Goal: Task Accomplishment & Management: Use online tool/utility

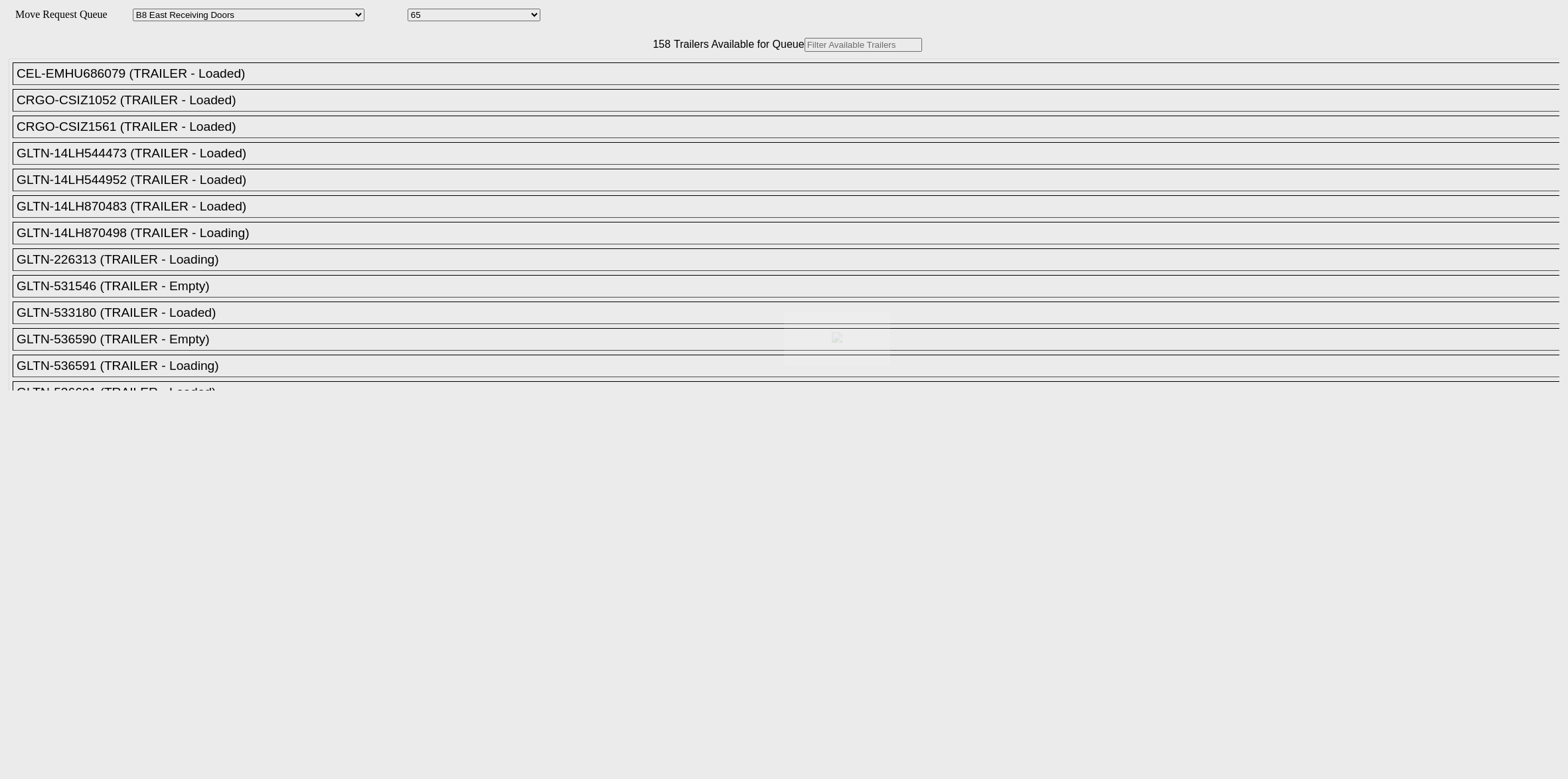
select select "536"
select select "8233"
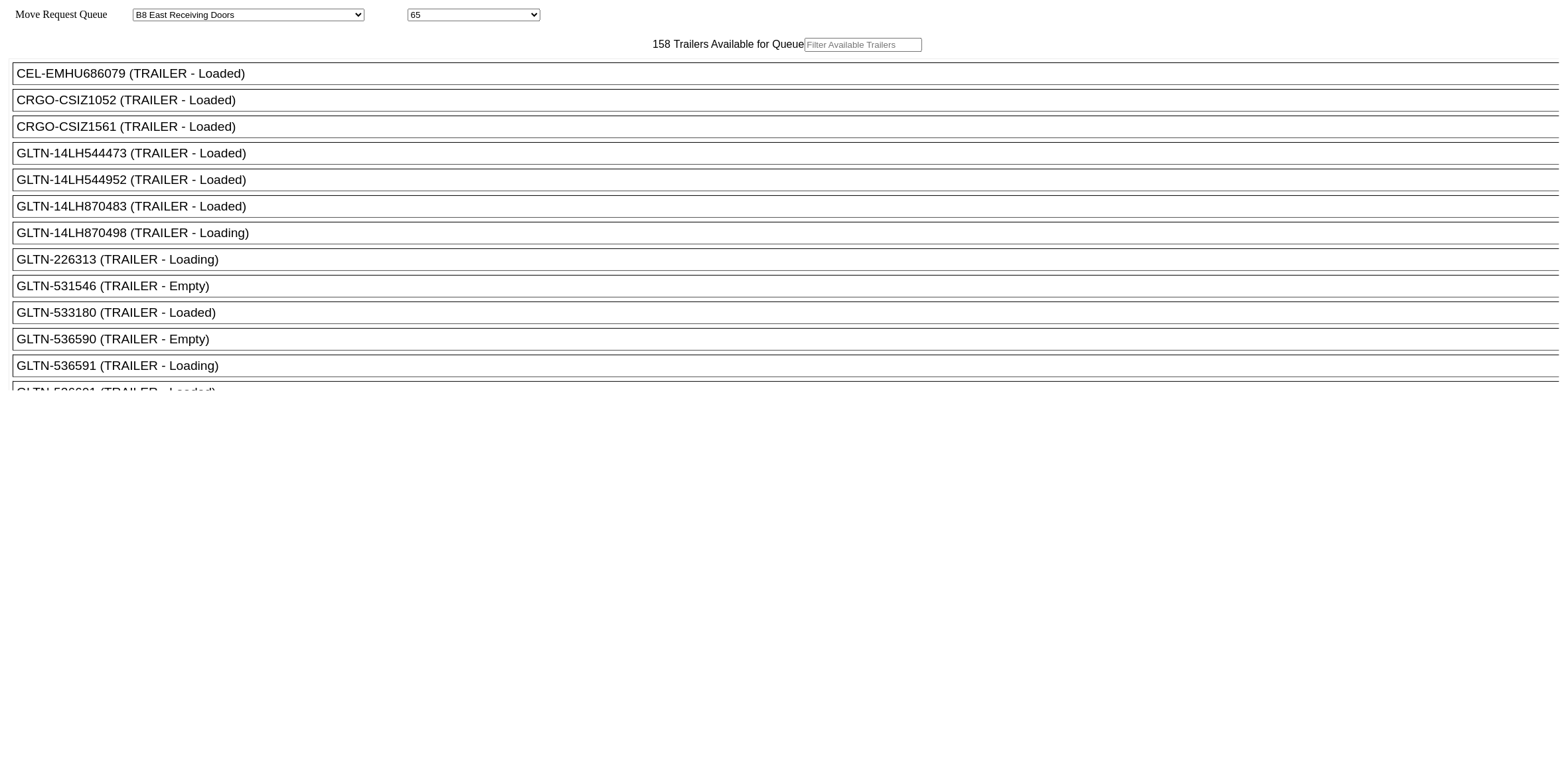
click at [805, 52] on input "text" at bounding box center [864, 45] width 117 height 14
paste input "MSKU4796340"
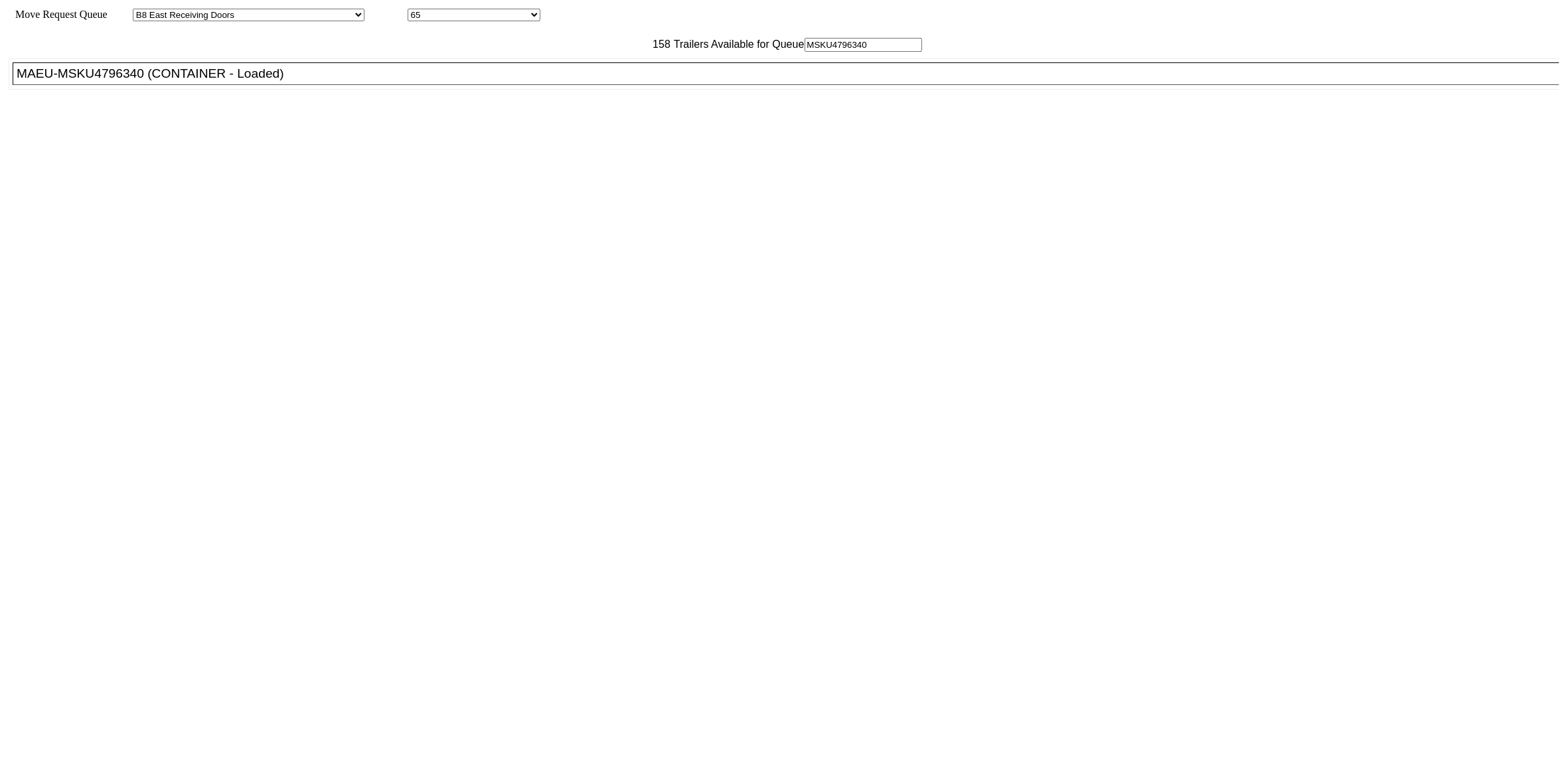
type input "MSKU4796340"
click at [474, 81] on div "MAEU-MSKU4796340 (CONTAINER - Loaded)" at bounding box center [792, 74] width 1550 height 15
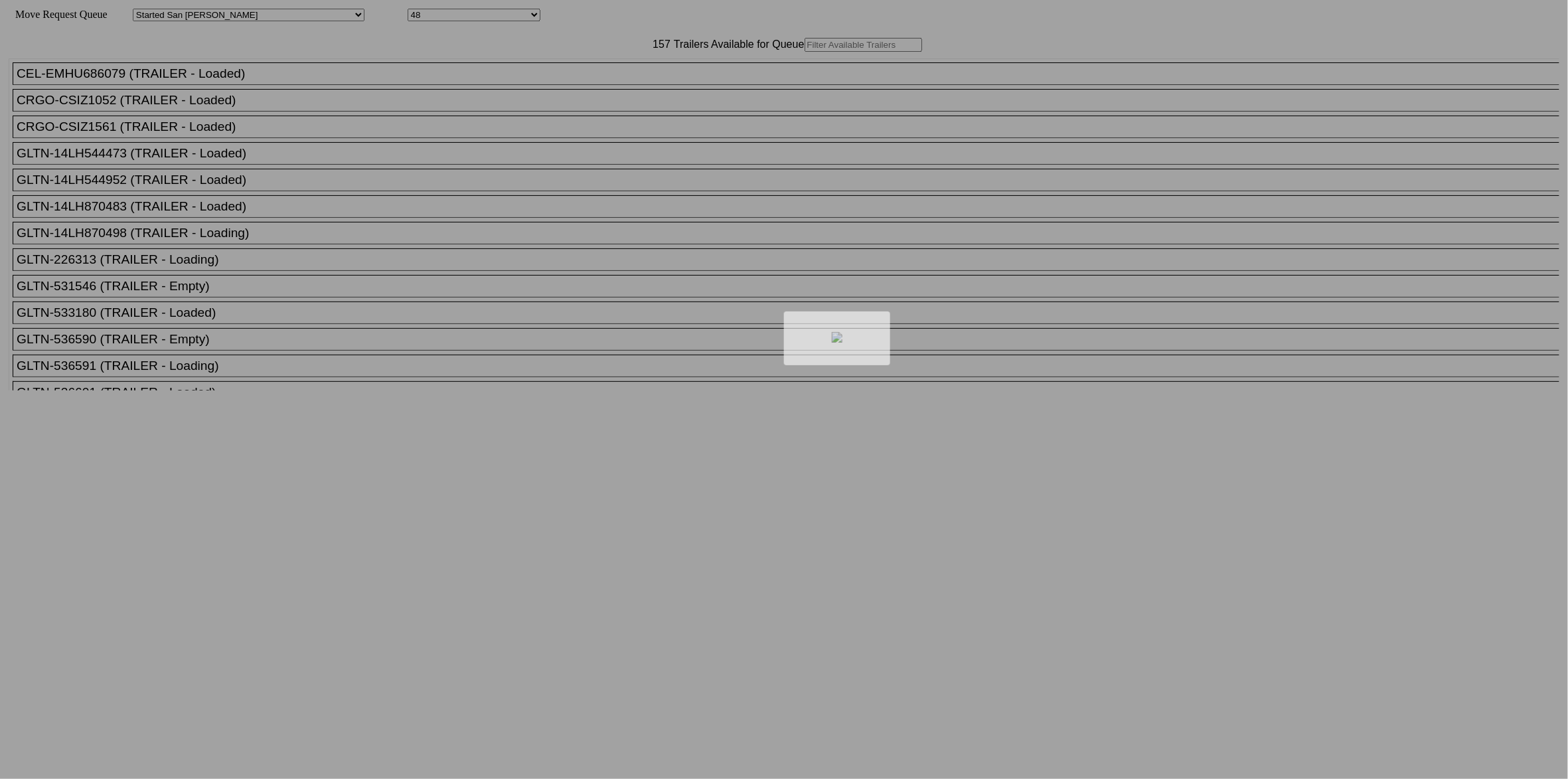
click at [561, 63] on div at bounding box center [784, 389] width 1568 height 779
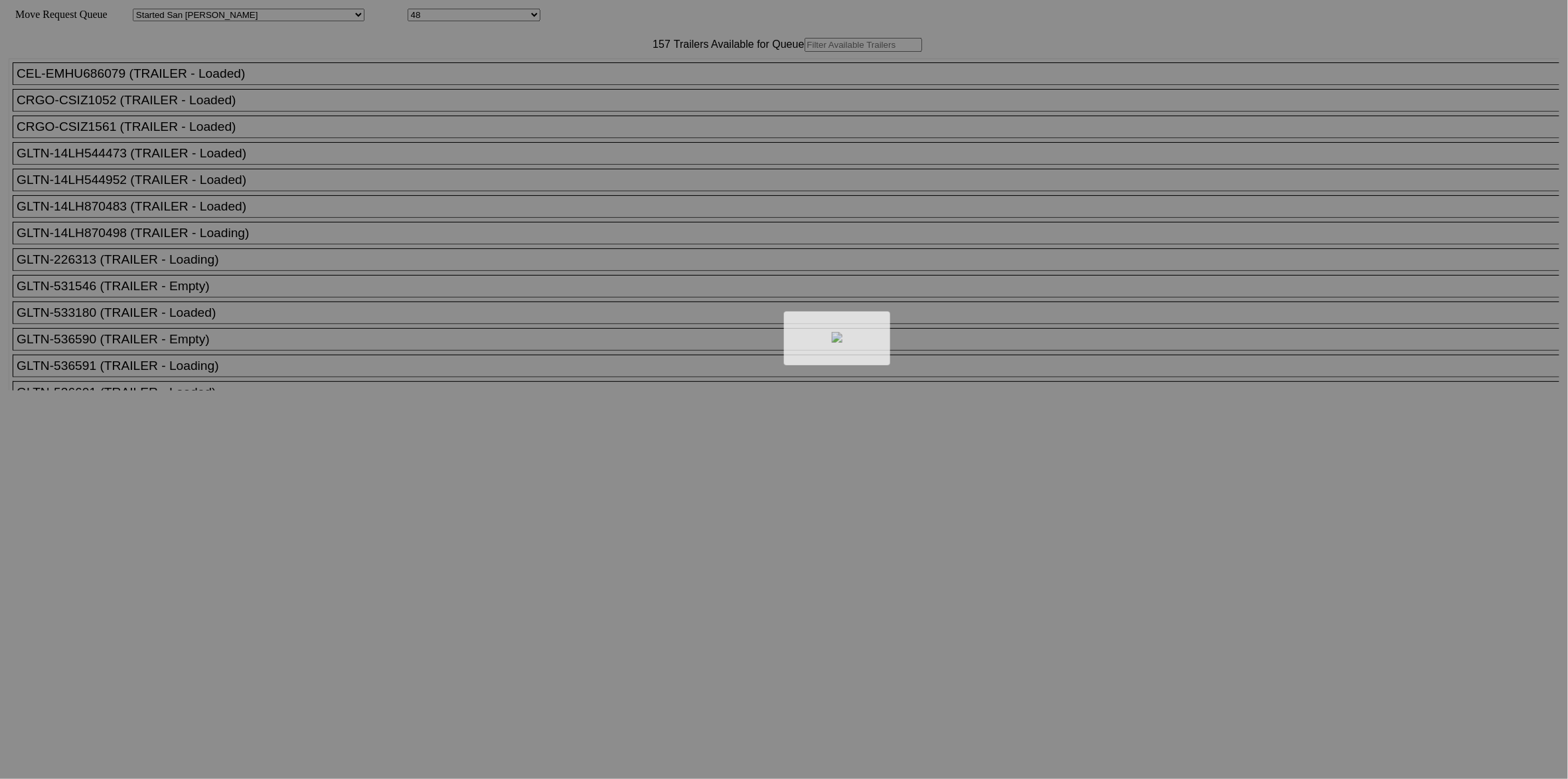
click at [542, 73] on div at bounding box center [784, 389] width 1568 height 779
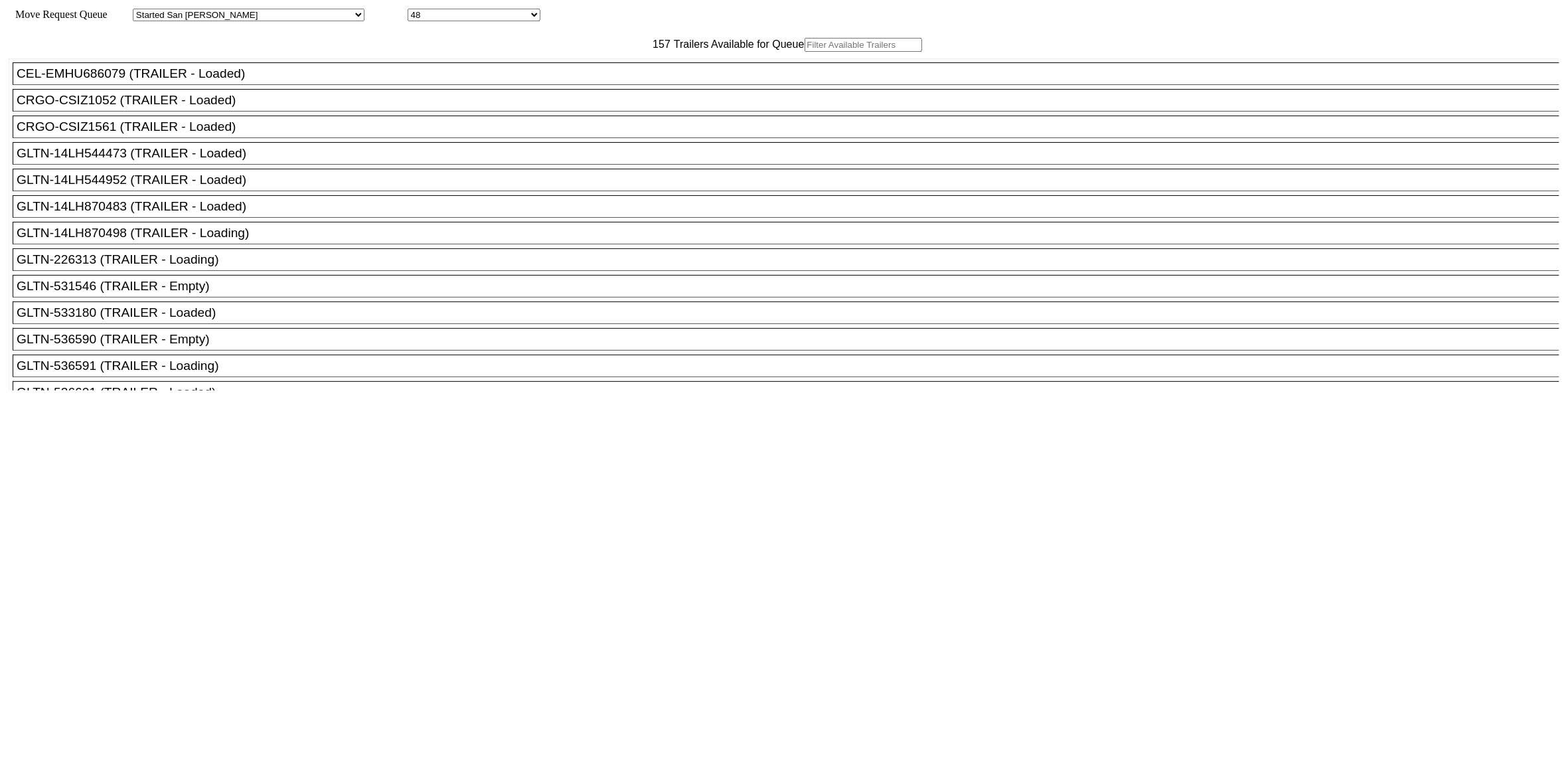
click at [805, 52] on input "text" at bounding box center [864, 45] width 117 height 14
paste input "XPOU421793"
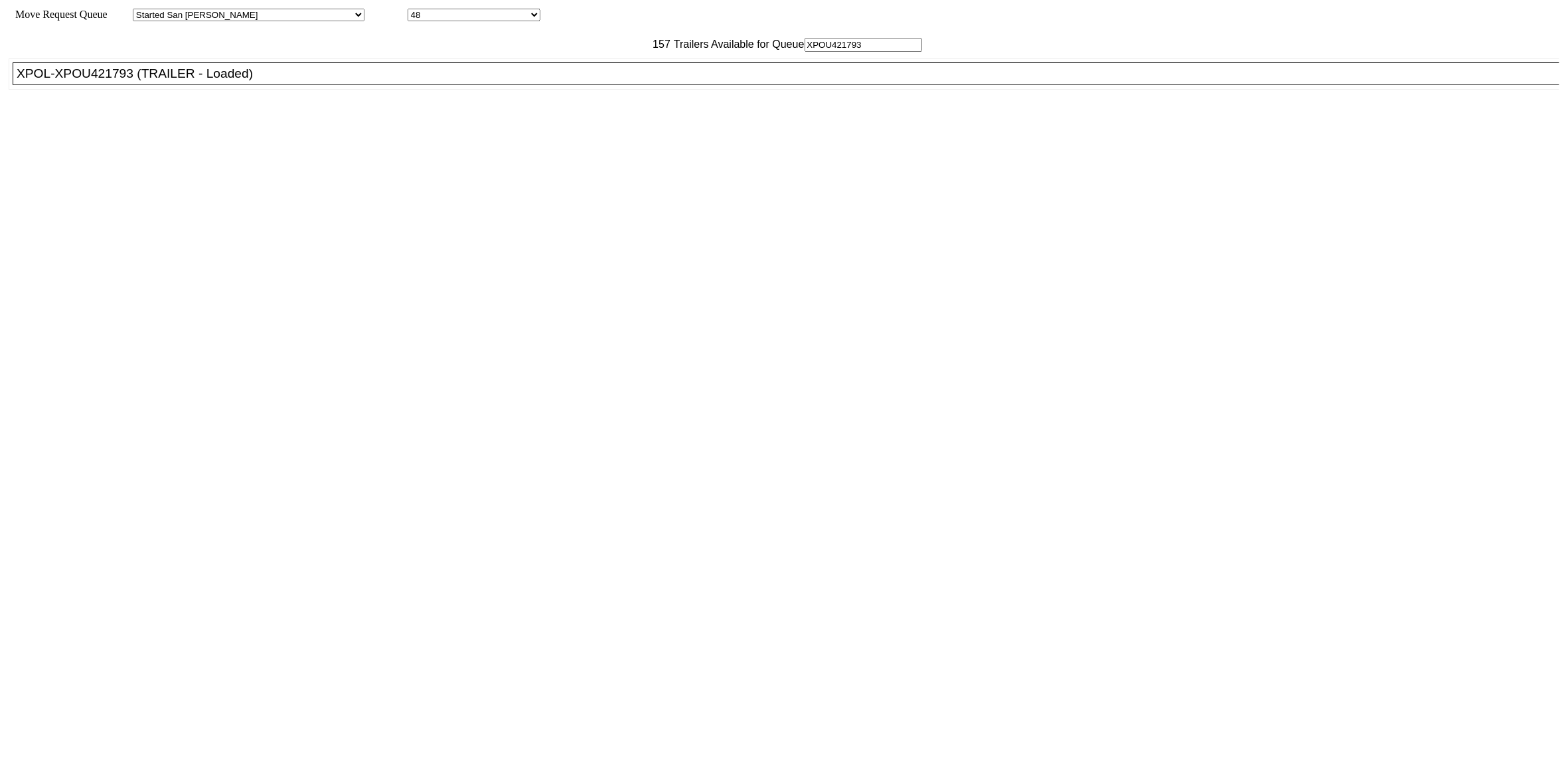
type input "XPOU421793"
click at [497, 81] on div "XPOL-XPOU421793 (TRAILER - Loaded)" at bounding box center [792, 74] width 1550 height 15
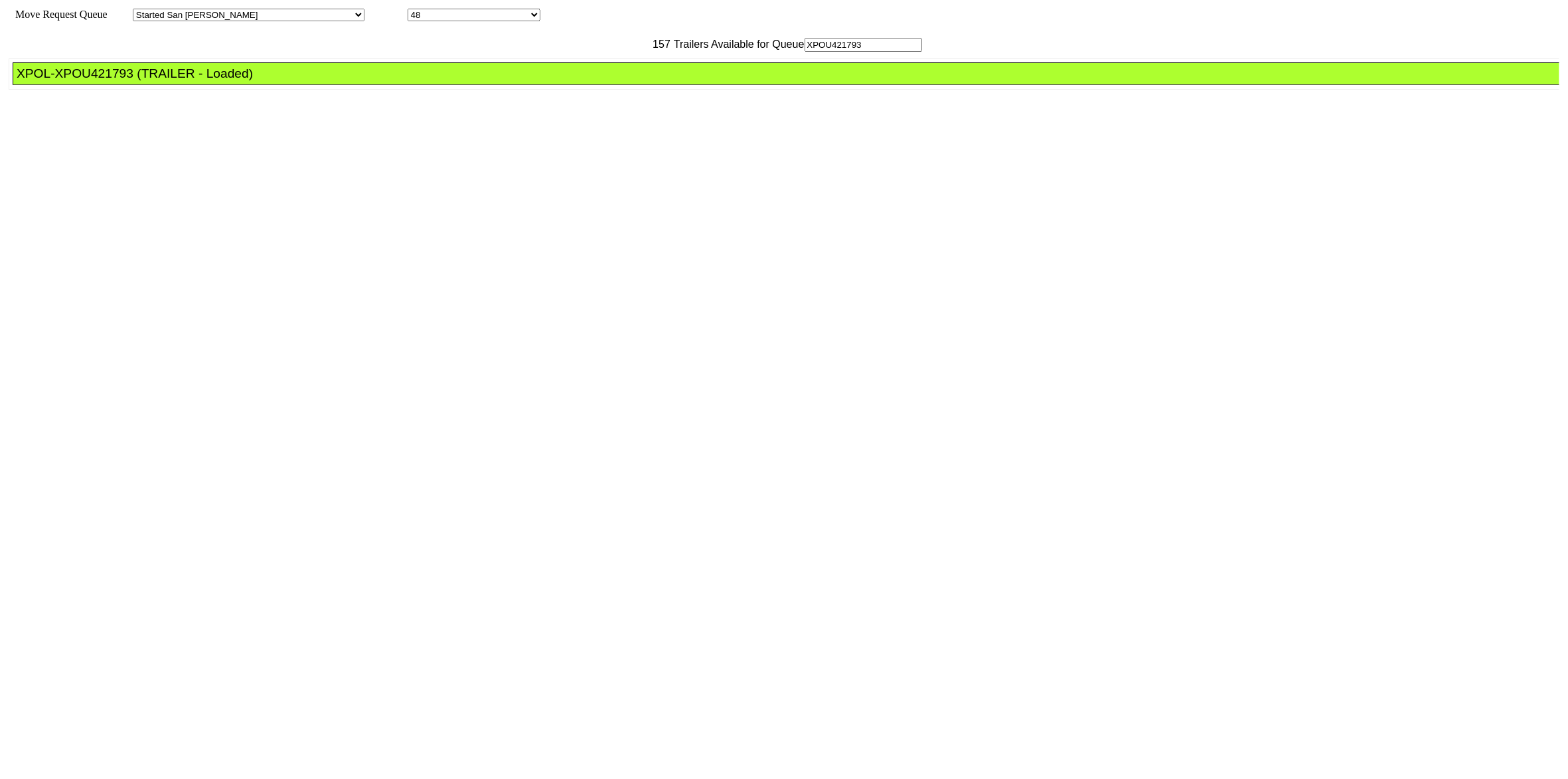
click at [497, 81] on div "XPOL-XPOU421793 (TRAILER - Loaded)" at bounding box center [792, 74] width 1550 height 15
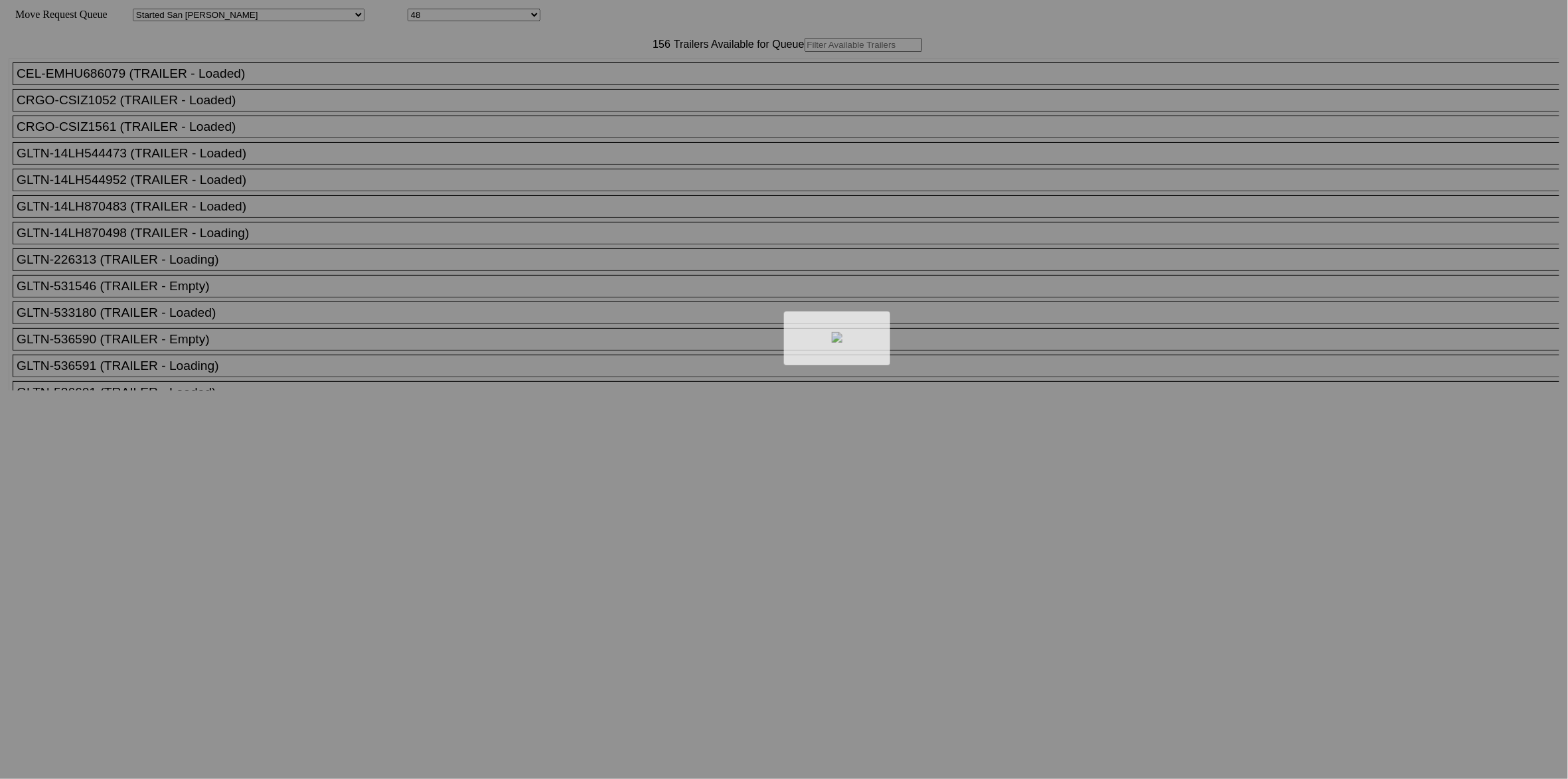
click at [553, 77] on div at bounding box center [784, 389] width 1568 height 779
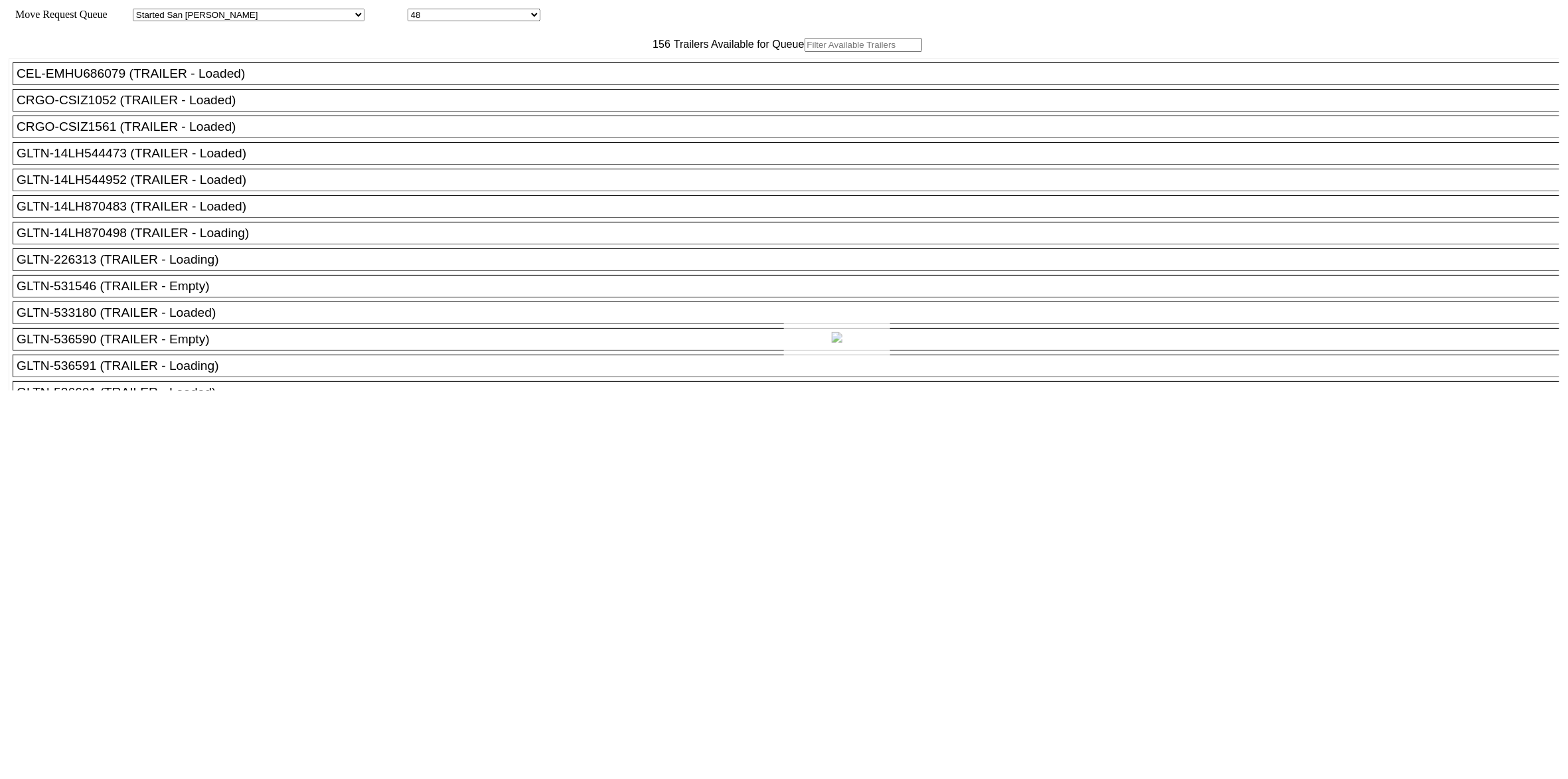
click at [547, 71] on div at bounding box center [784, 389] width 1568 height 779
click at [805, 52] on input "text" at bounding box center [864, 45] width 117 height 14
paste input "STTU431661"
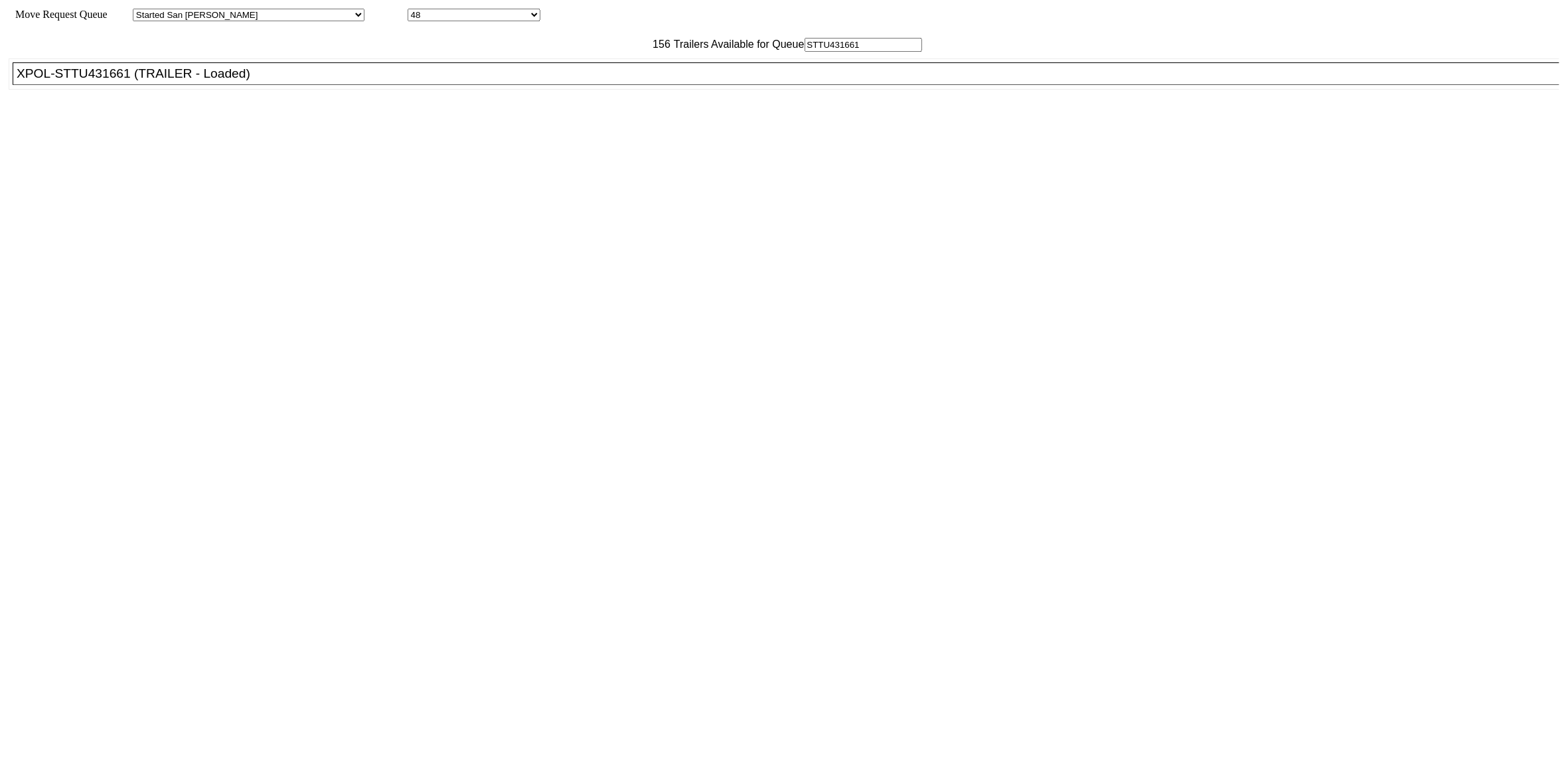
type input "STTU431661"
click at [506, 81] on div "XPOL-STTU431661 (TRAILER - Loaded)" at bounding box center [792, 74] width 1550 height 15
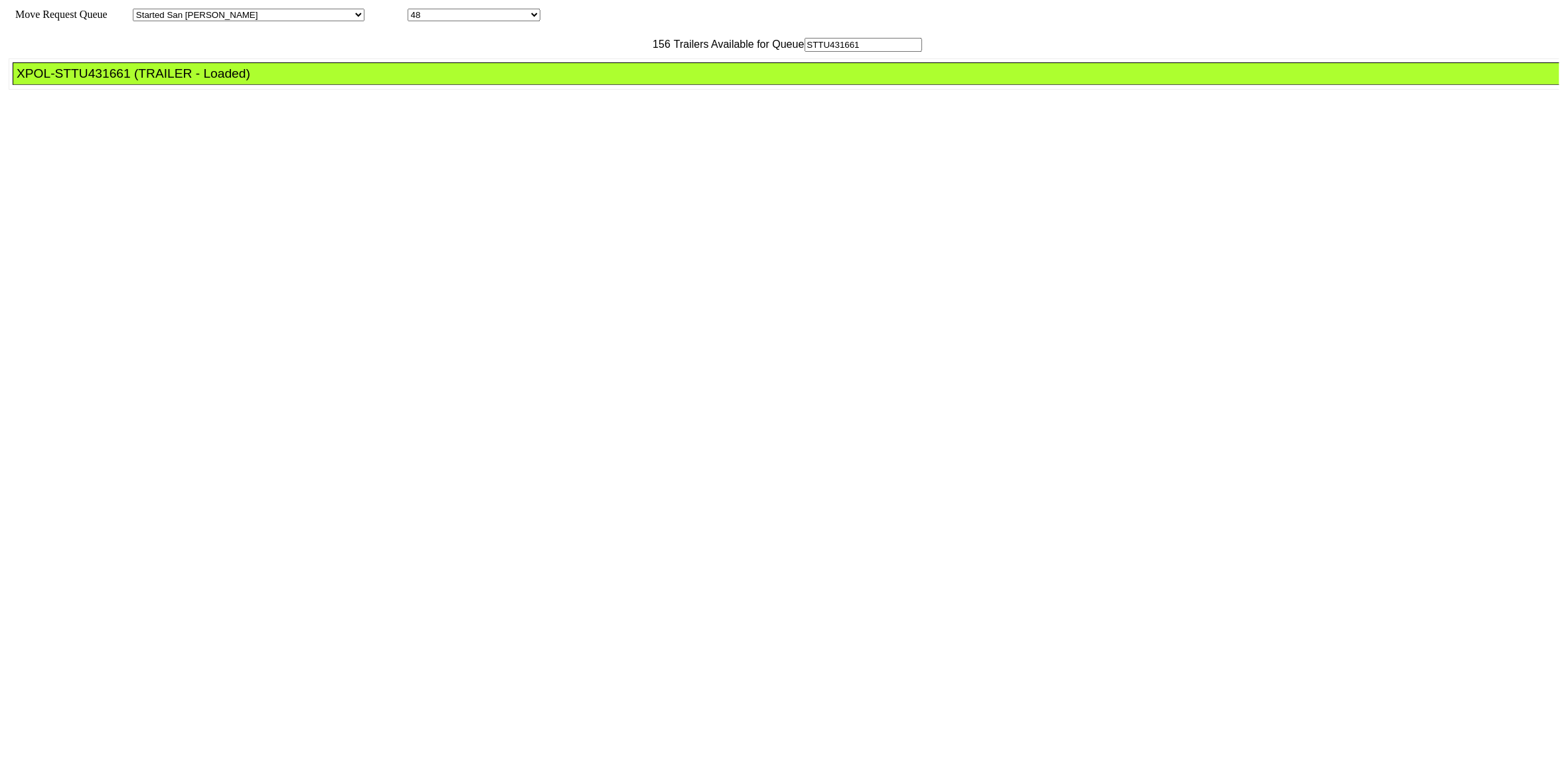
click at [506, 81] on div "XPOL-STTU431661 (TRAILER - Loaded)" at bounding box center [792, 74] width 1550 height 15
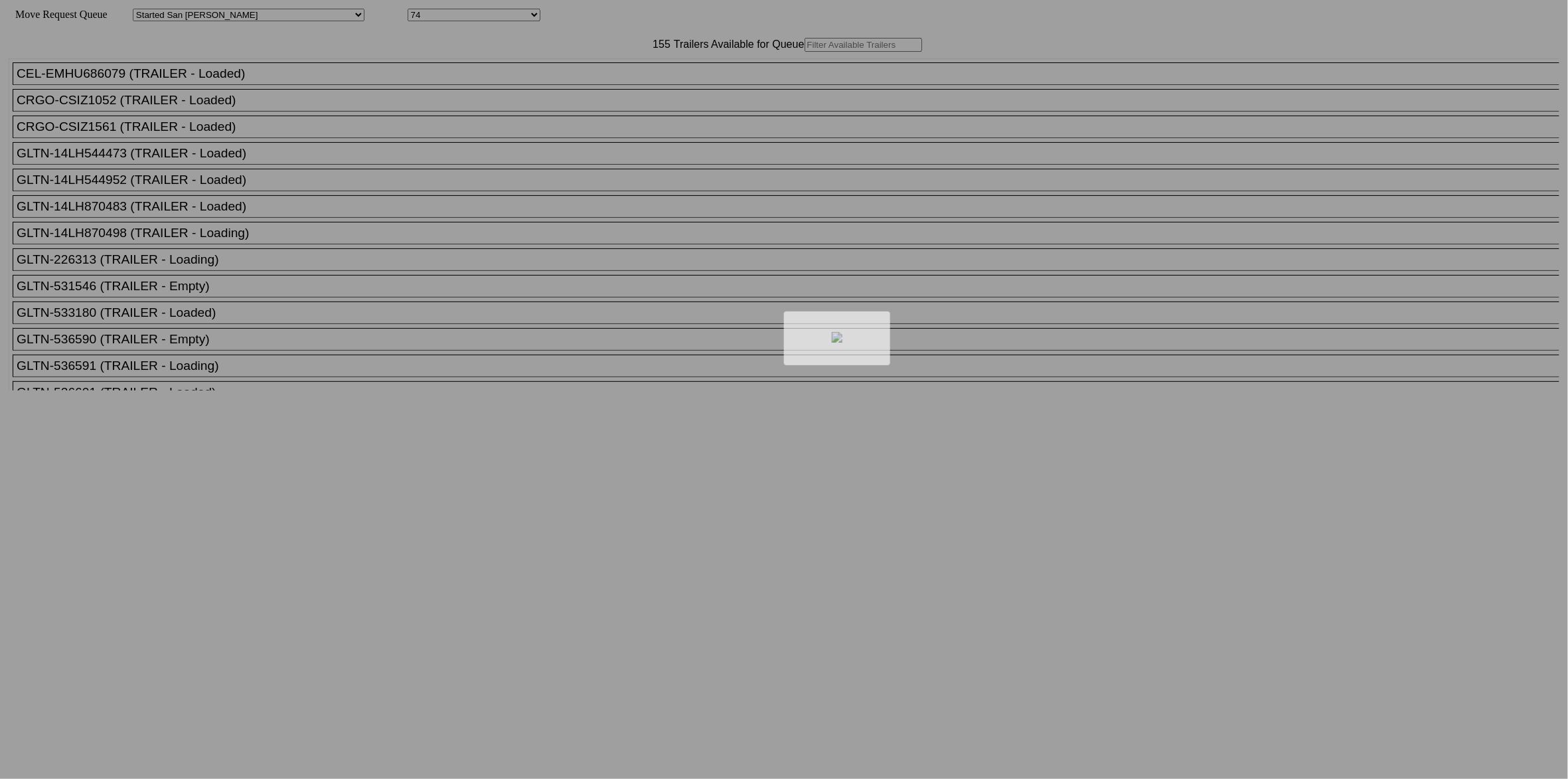
click at [569, 73] on div at bounding box center [784, 389] width 1568 height 779
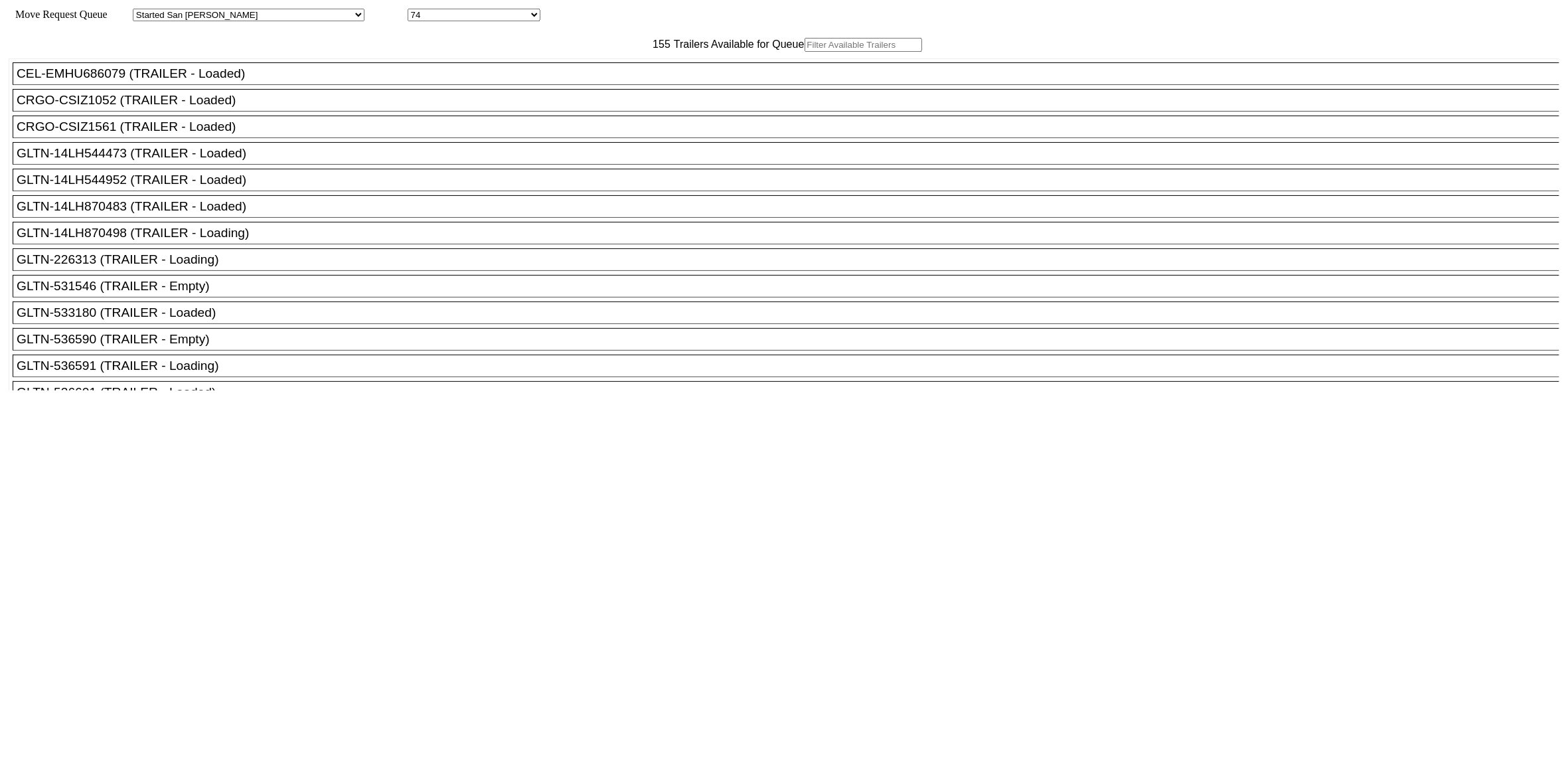
click at [805, 52] on input "text" at bounding box center [864, 45] width 117 height 14
paste input "162256"
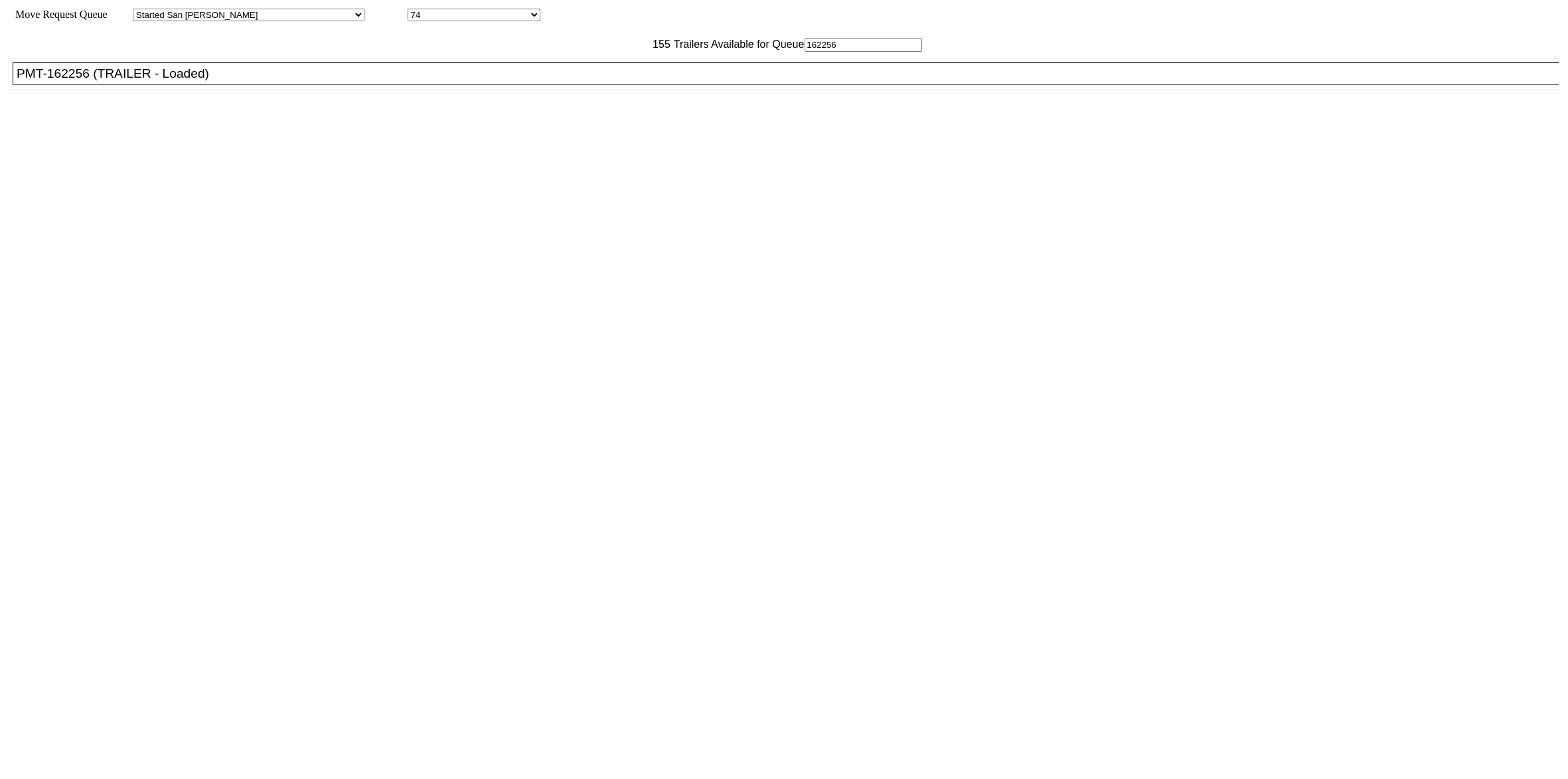
type input "162256"
click at [481, 81] on div "PMT-162256 (TRAILER - Loaded)" at bounding box center [792, 74] width 1550 height 15
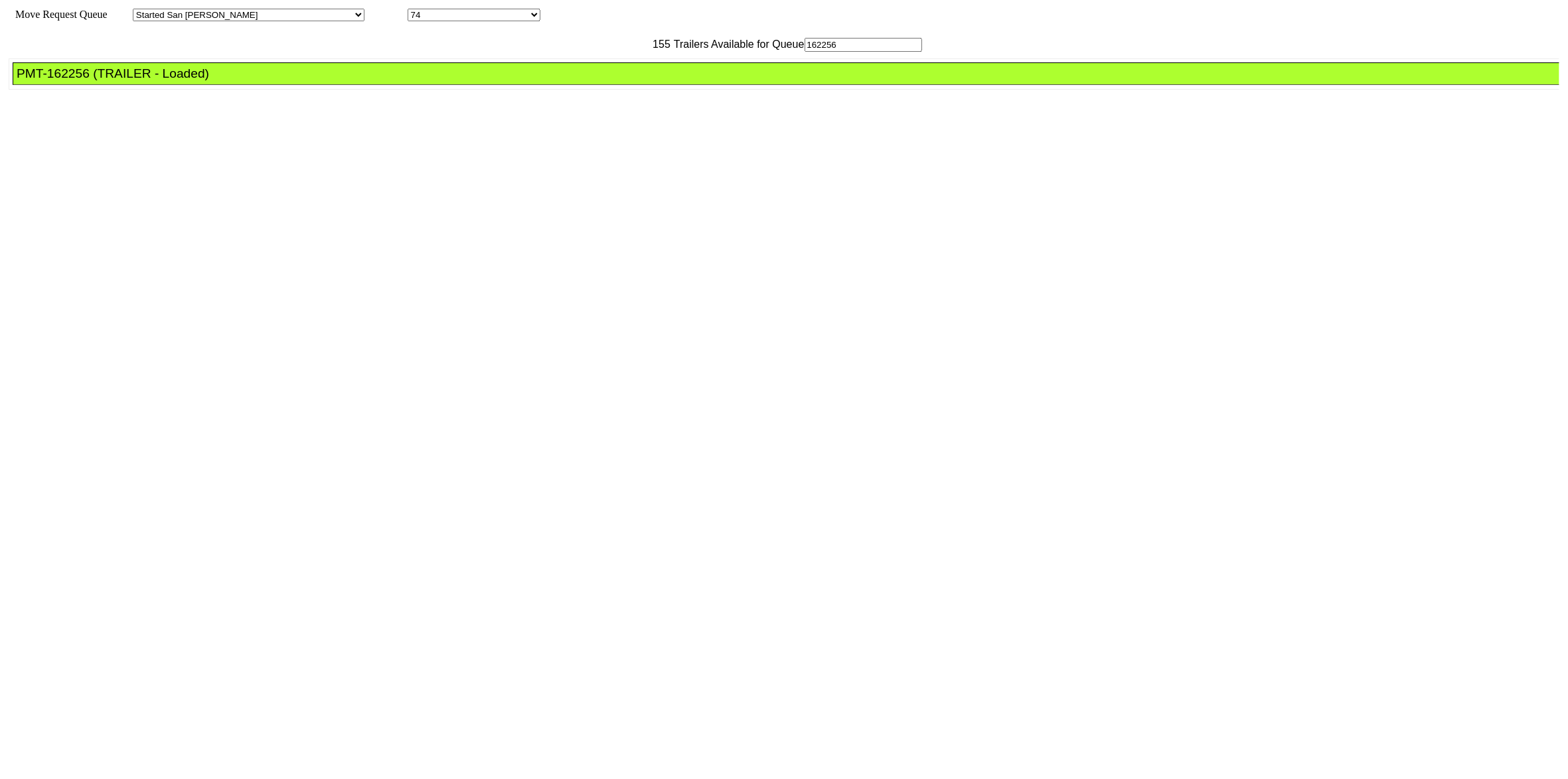
click at [481, 81] on div "PMT-162256 (TRAILER - Loaded)" at bounding box center [792, 74] width 1550 height 15
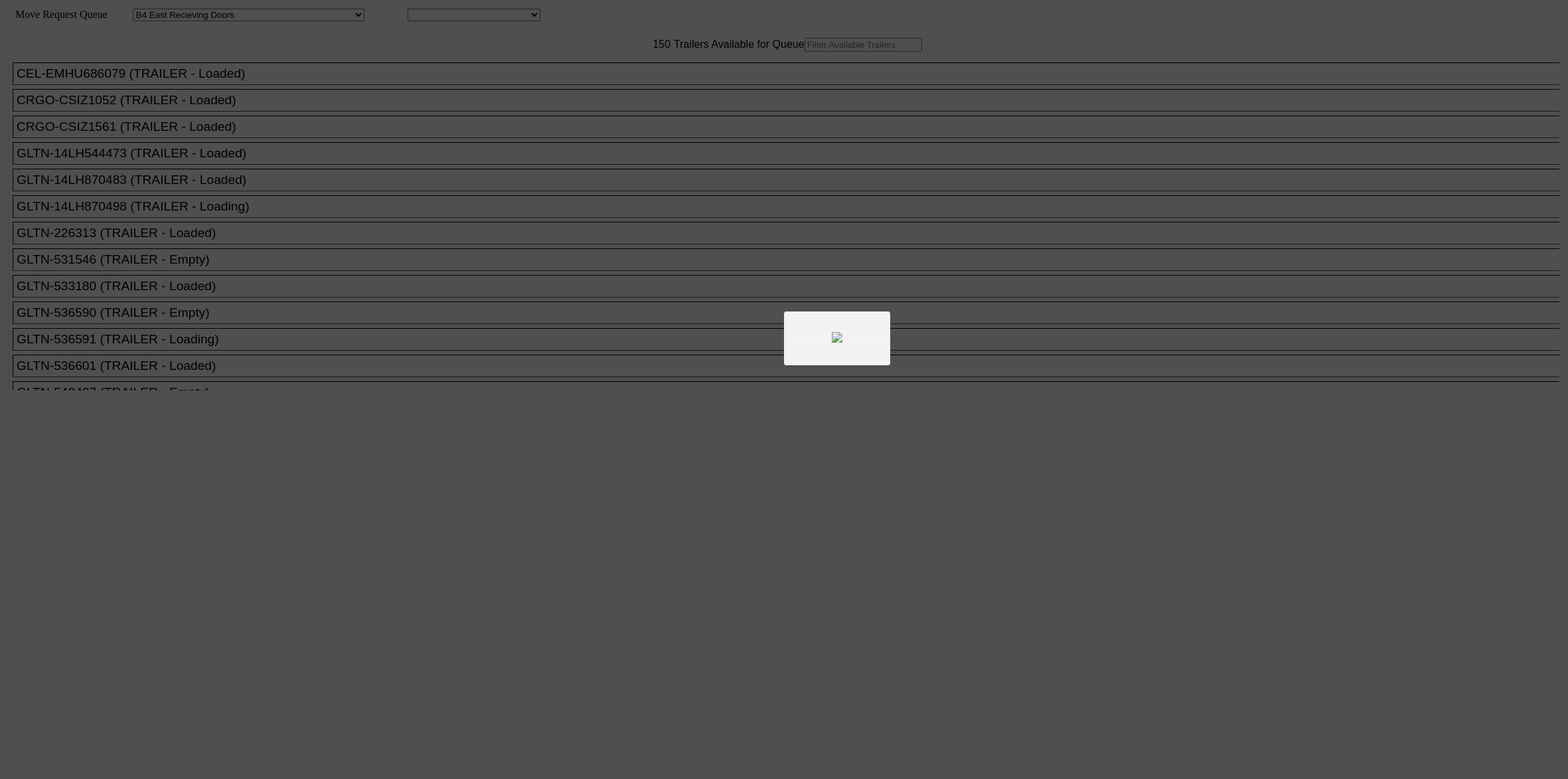
select select "527"
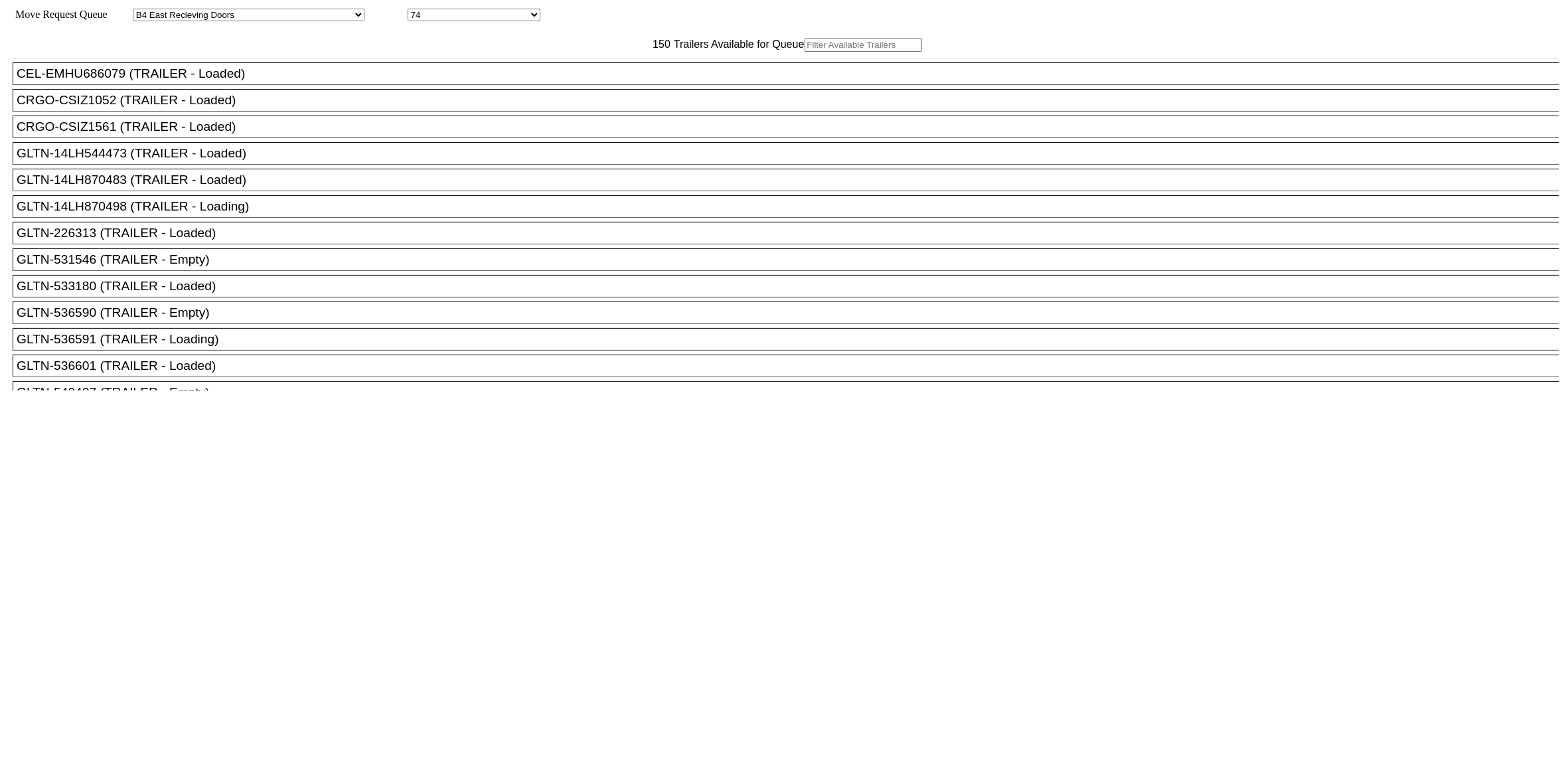
click at [805, 52] on input "text" at bounding box center [864, 45] width 117 height 14
paste input "CSIZ1561"
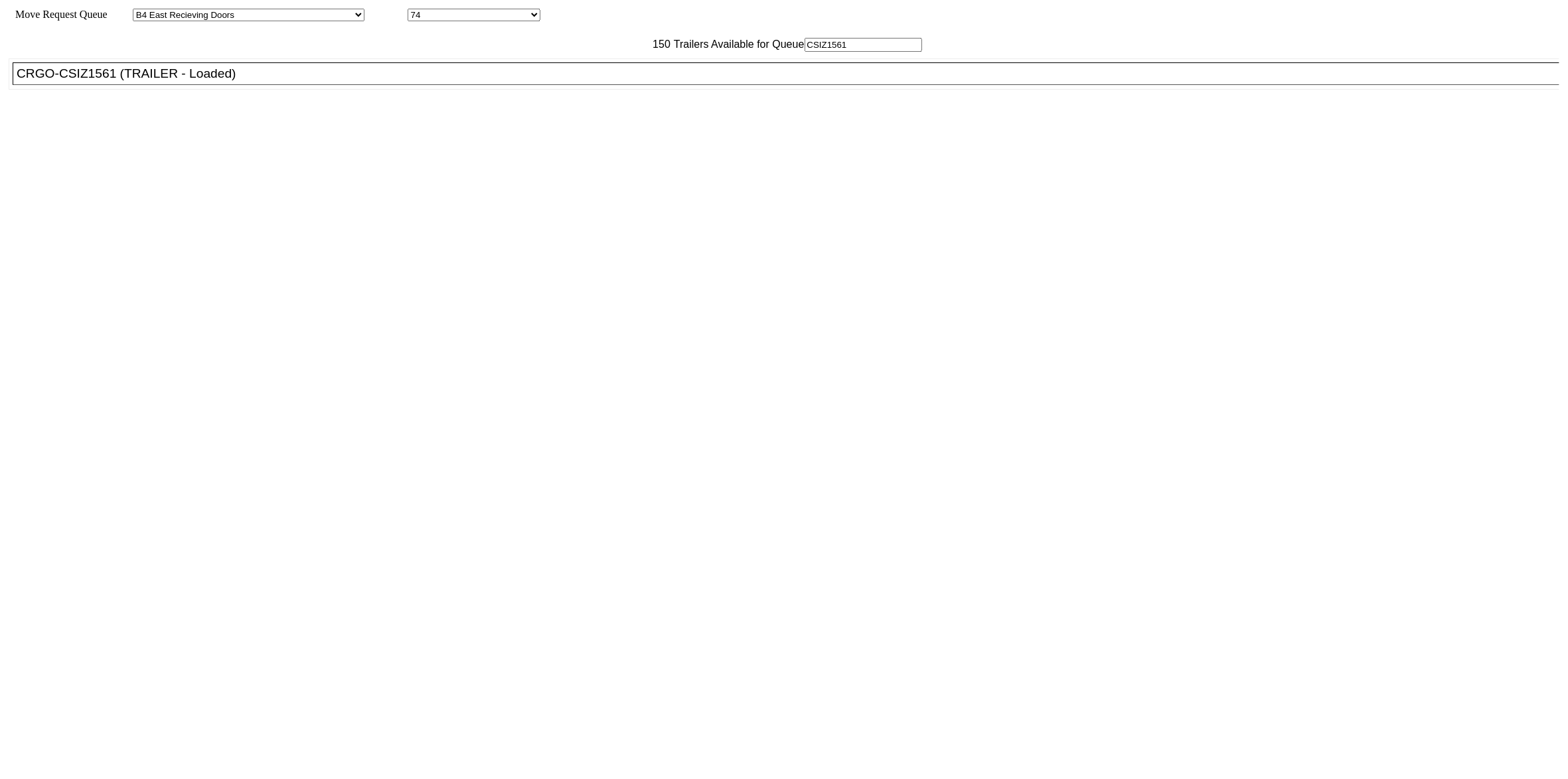
type input "CSIZ1561"
click at [505, 81] on div "CRGO-CSIZ1561 (TRAILER - Loaded)" at bounding box center [792, 74] width 1550 height 15
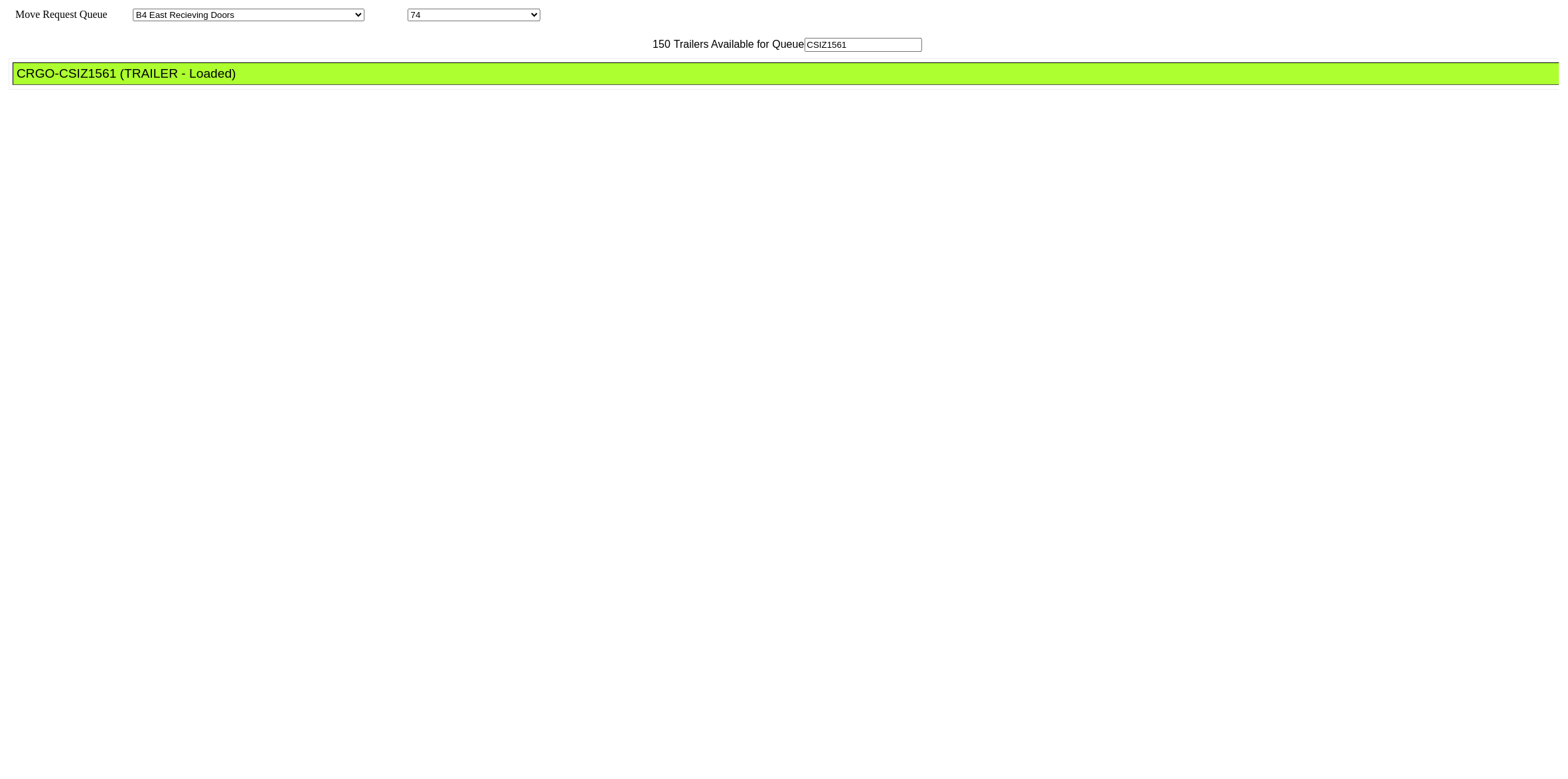
click at [505, 81] on div "CRGO-CSIZ1561 (TRAILER - Loaded)" at bounding box center [792, 74] width 1550 height 15
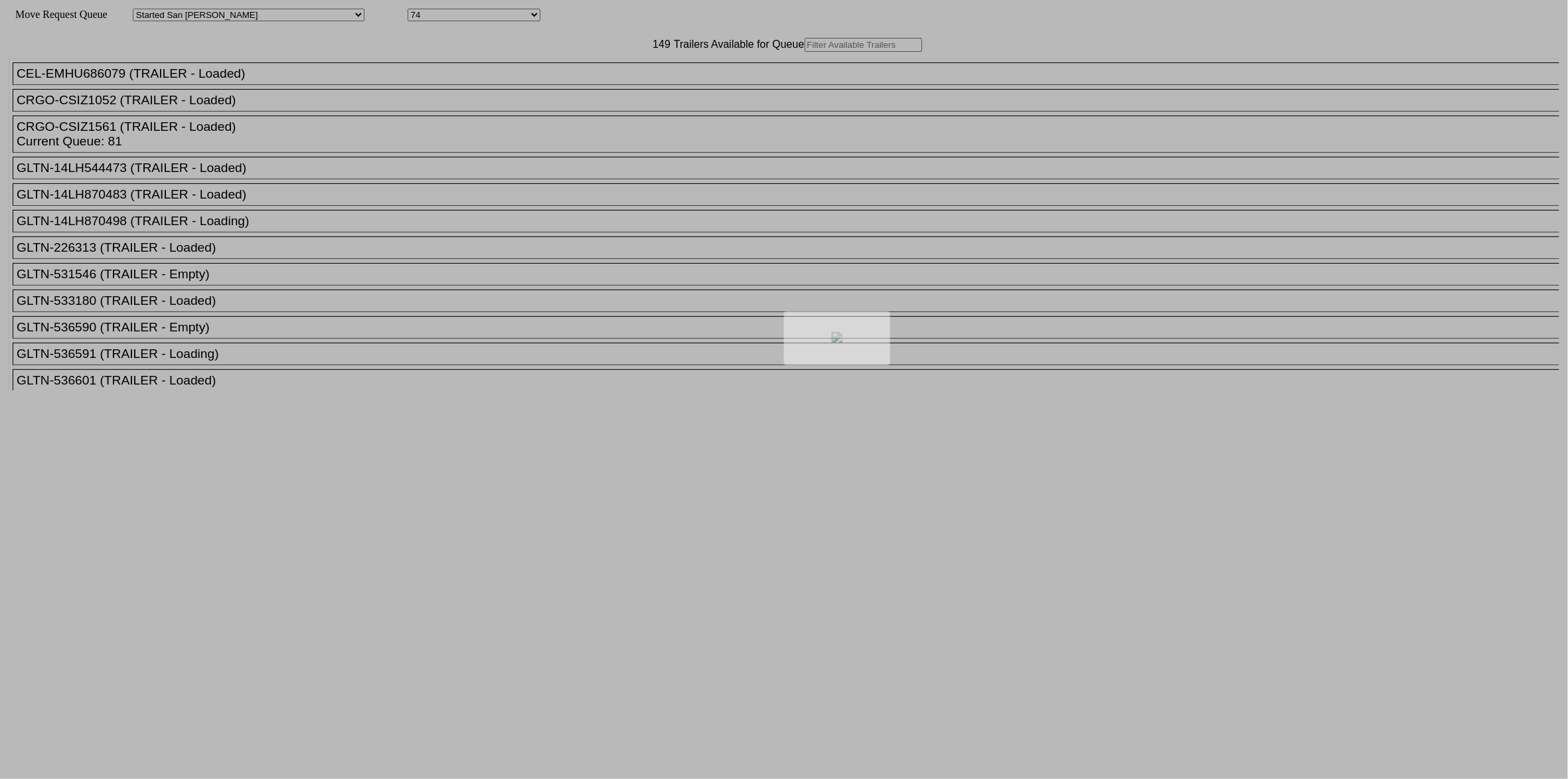
click at [569, 74] on div at bounding box center [784, 389] width 1568 height 779
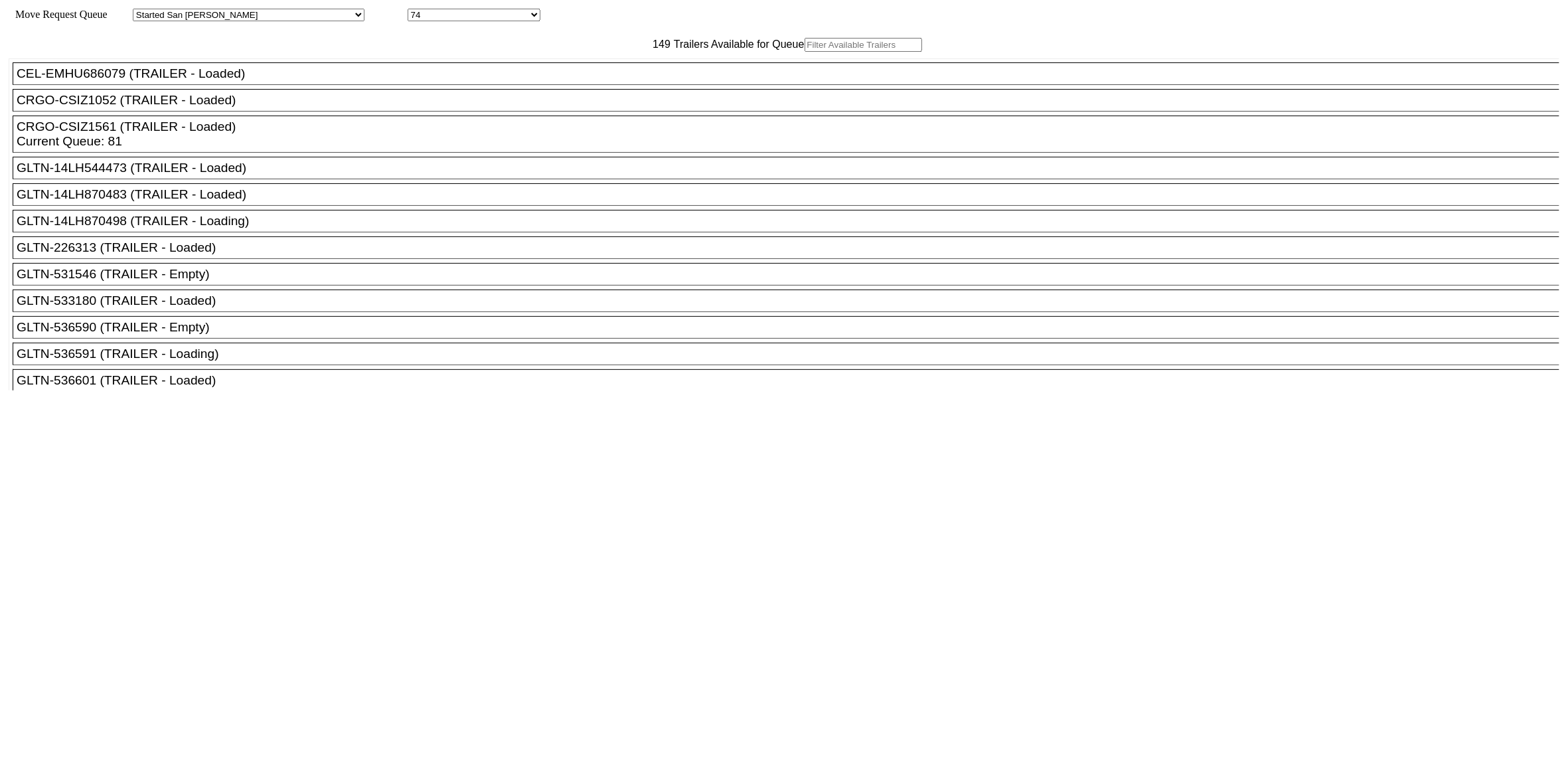
click at [805, 52] on input "text" at bounding box center [864, 45] width 117 height 14
paste input "161672"
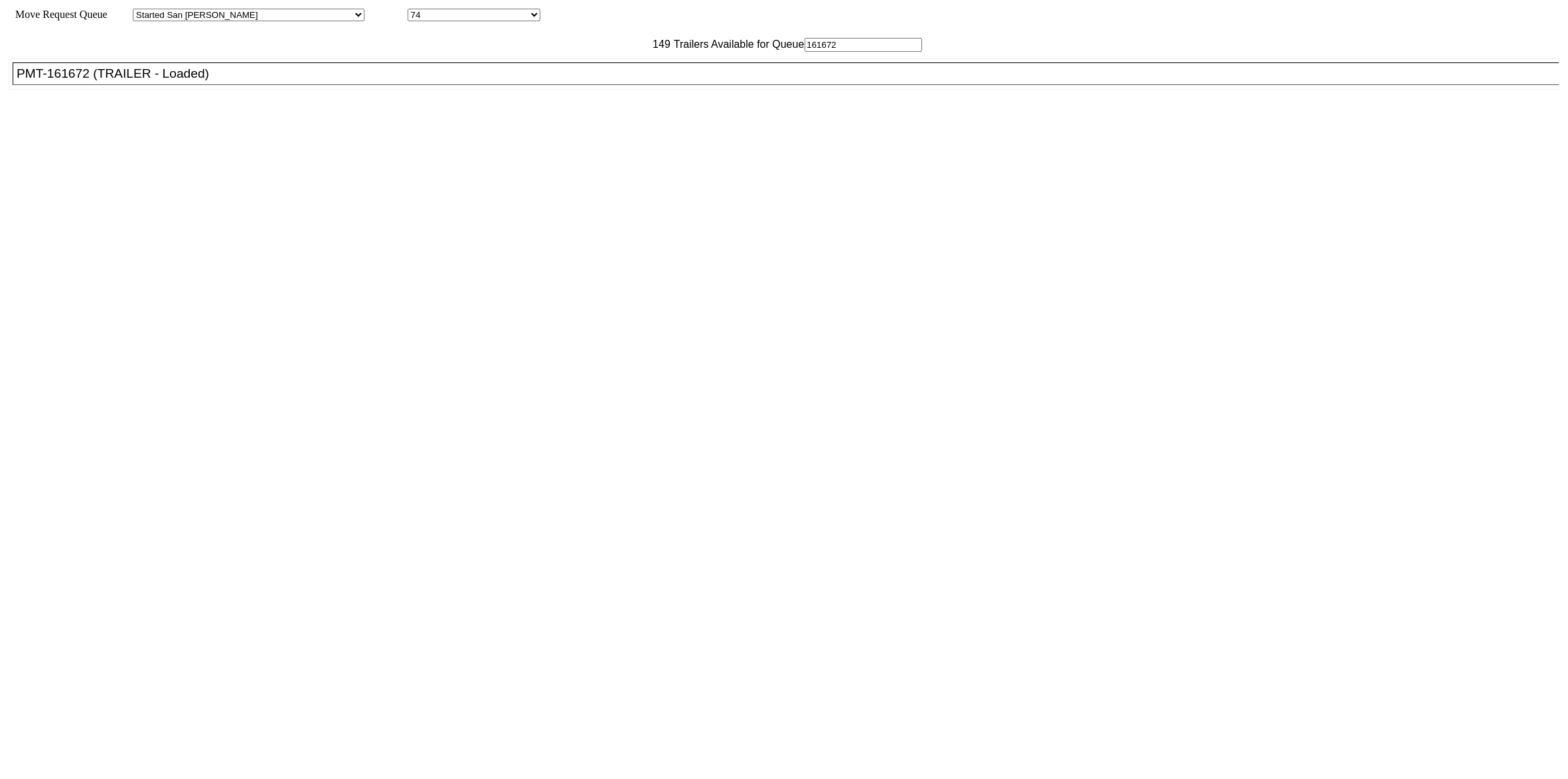
type input "161672"
click at [507, 81] on div "PMT-161672 (TRAILER - Loaded)" at bounding box center [792, 74] width 1550 height 15
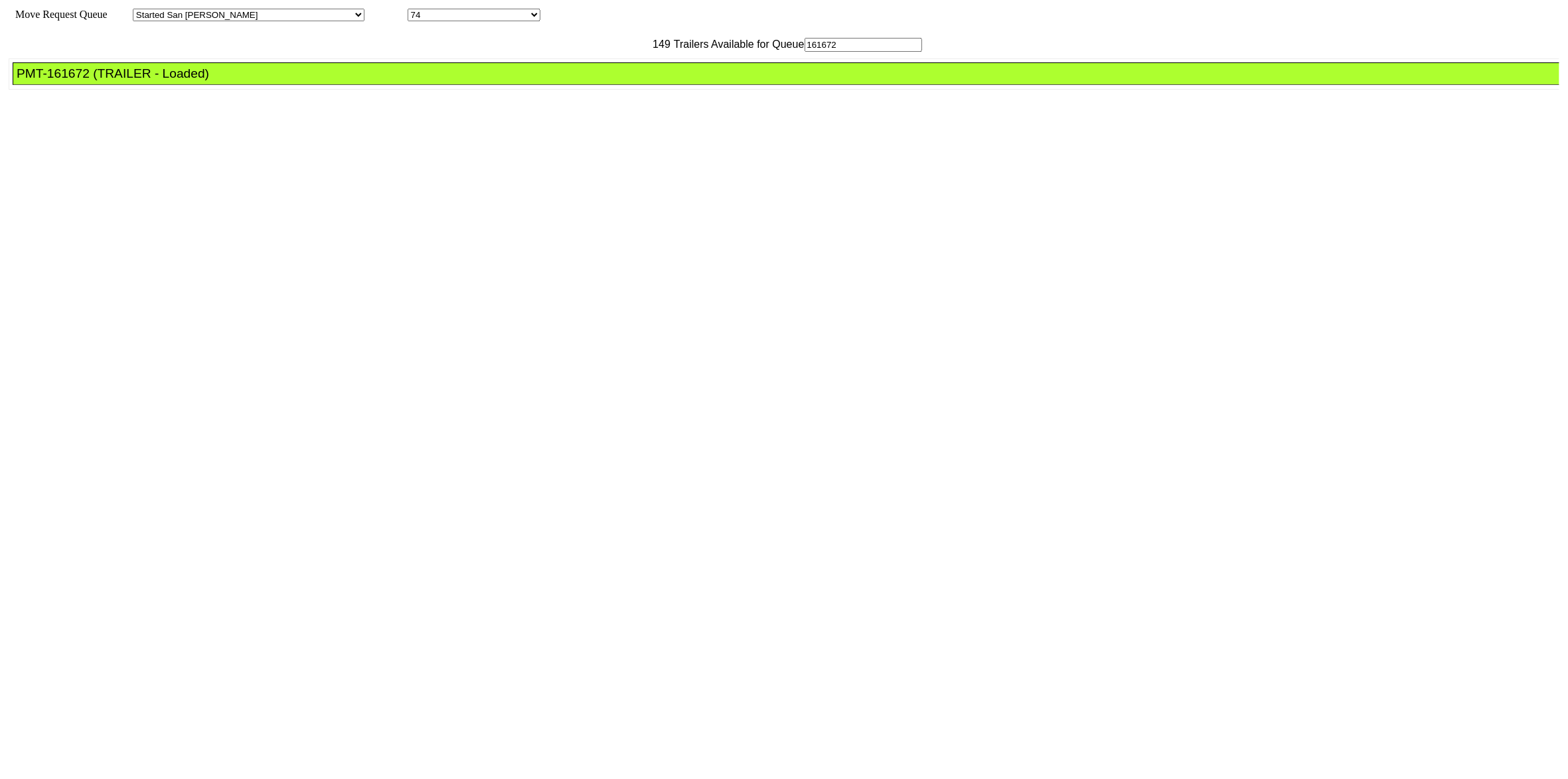
click at [507, 81] on div "PMT-161672 (TRAILER - Loaded)" at bounding box center [792, 74] width 1550 height 15
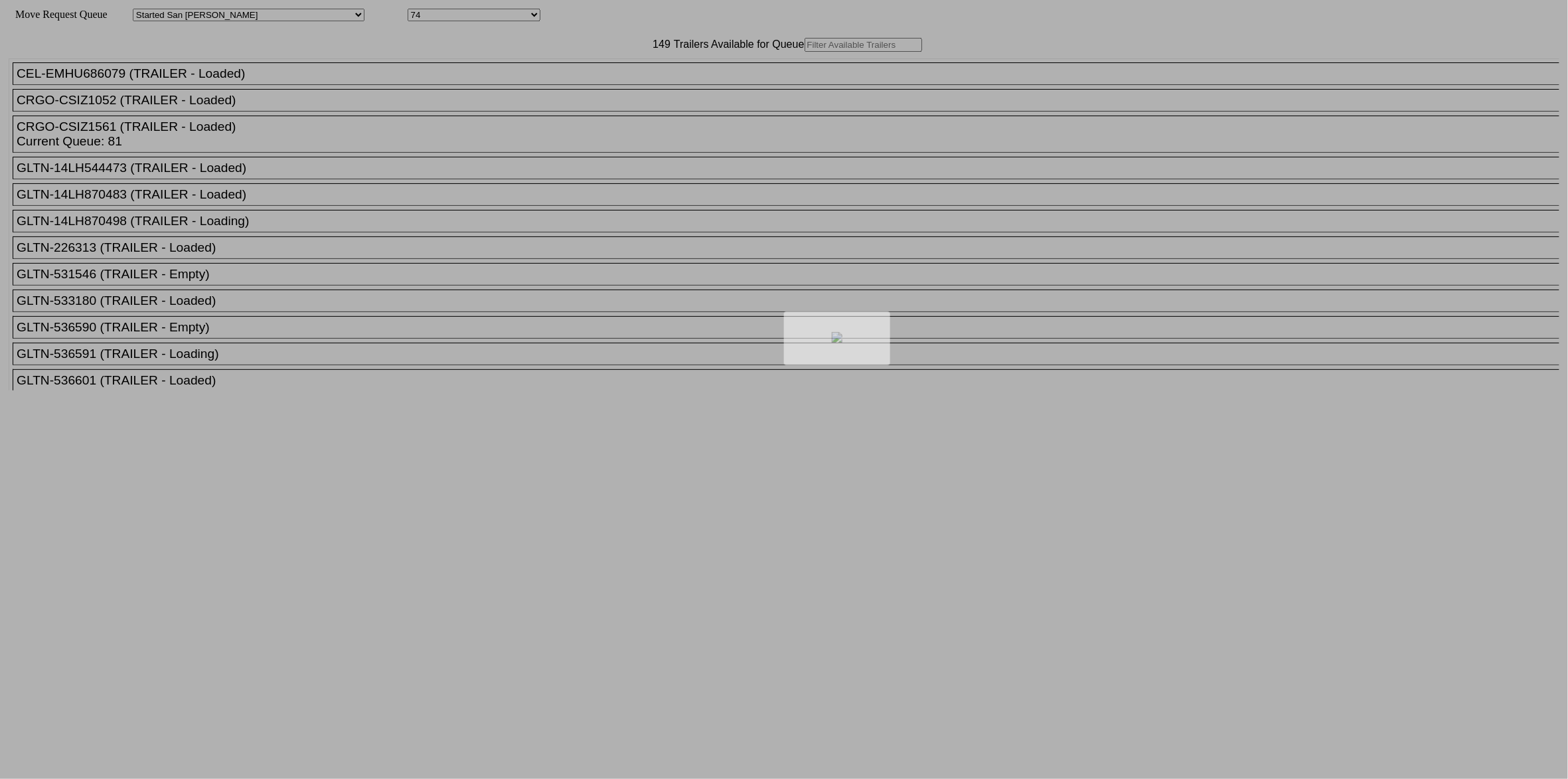
click at [582, 71] on div at bounding box center [784, 389] width 1568 height 779
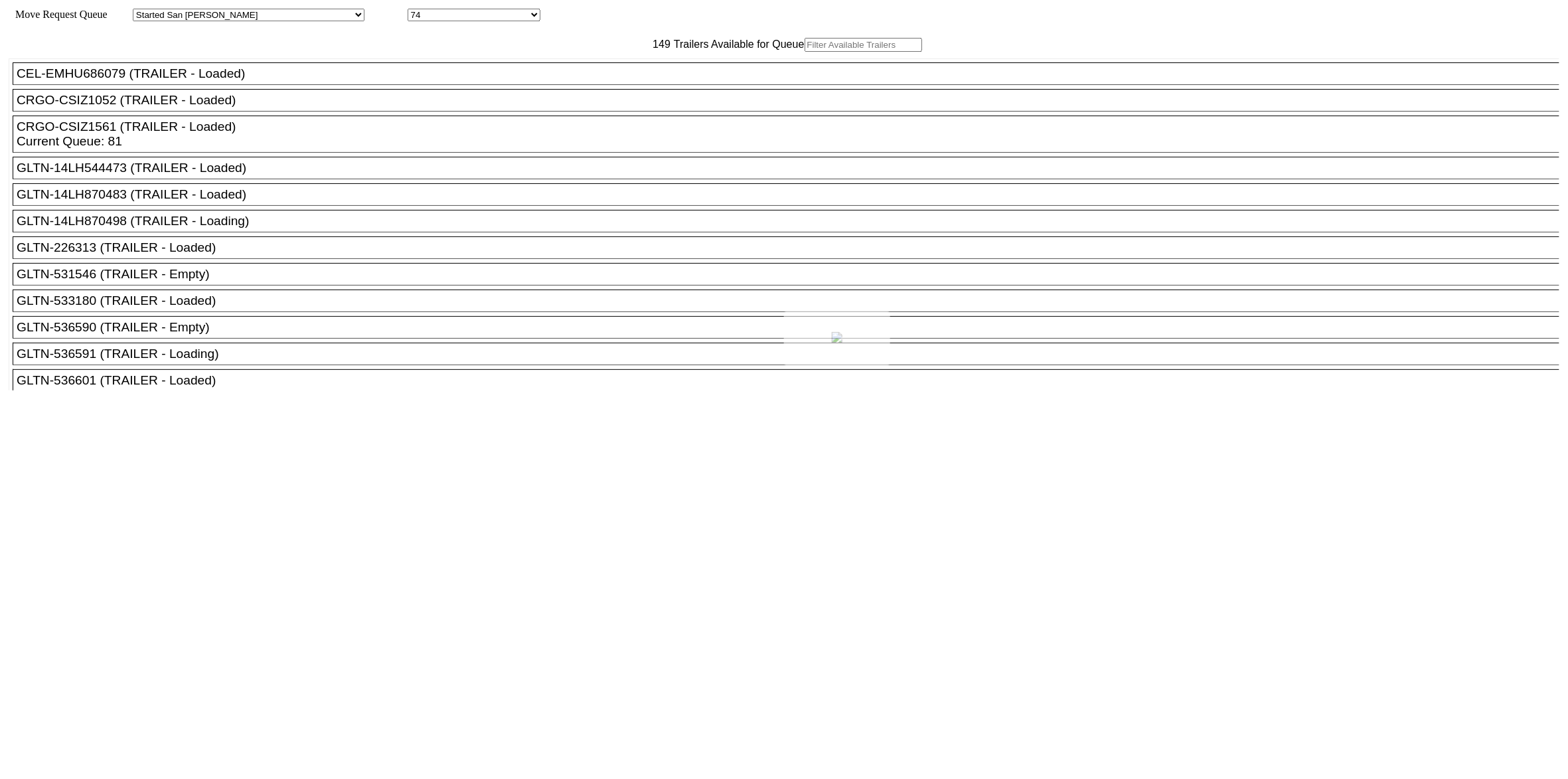
click at [569, 72] on div at bounding box center [784, 389] width 1568 height 779
click at [805, 52] on input "text" at bounding box center [864, 45] width 117 height 14
paste input "HGIU527322"
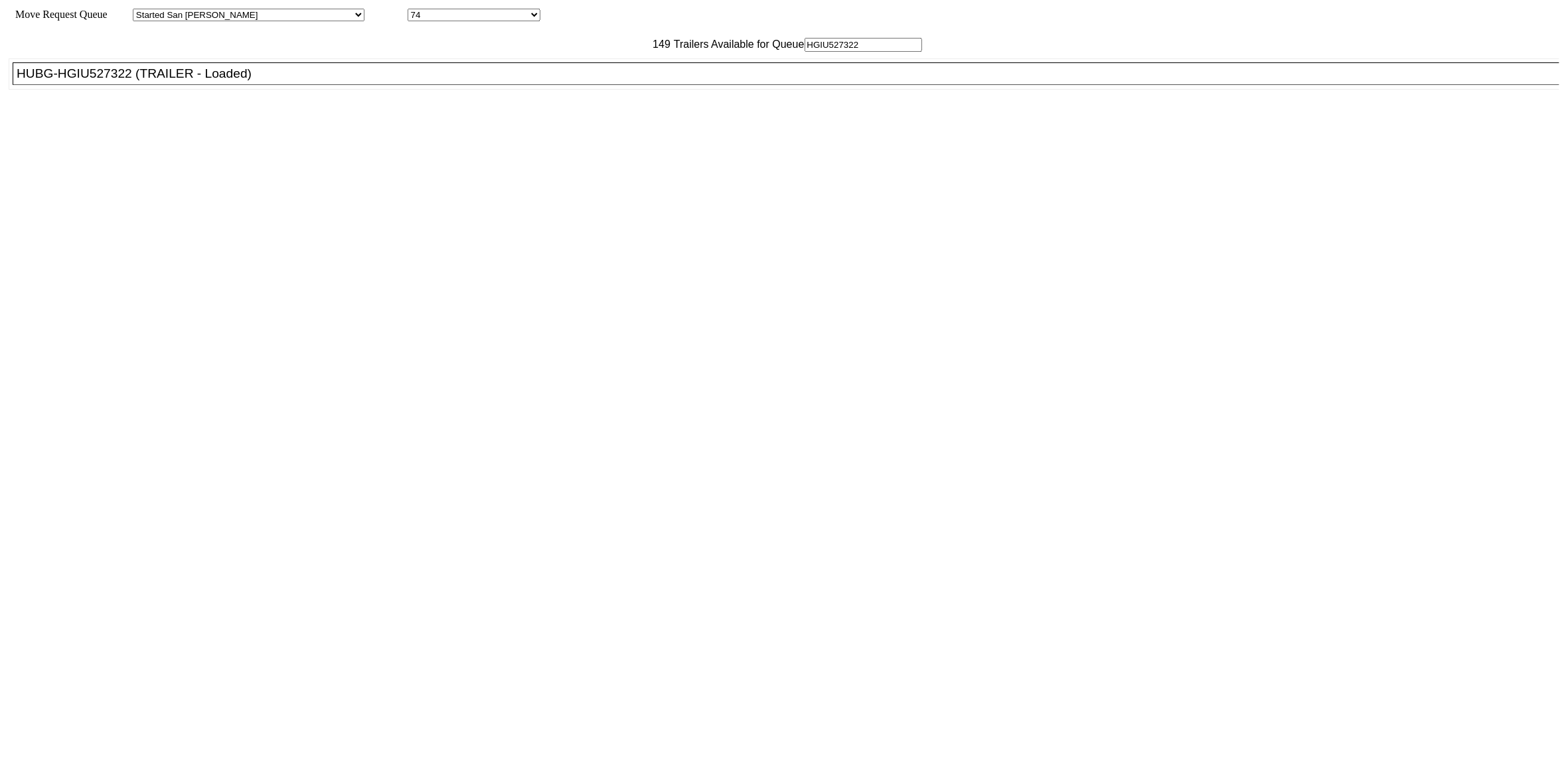
type input "HGIU527322"
click at [497, 81] on div "HUBG-HGIU527322 (TRAILER - Loaded)" at bounding box center [792, 74] width 1550 height 15
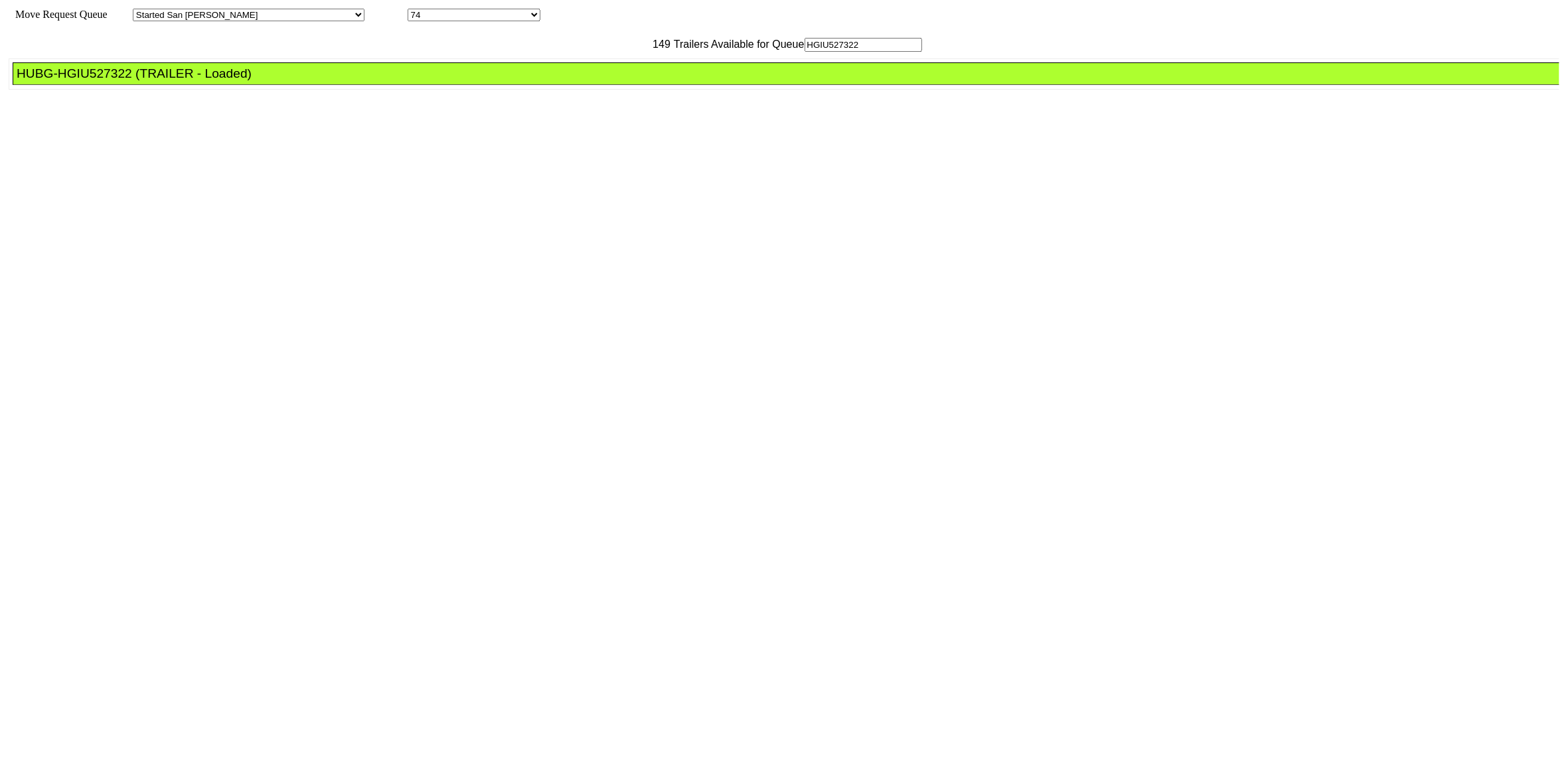
click at [497, 81] on div "HUBG-HGIU527322 (TRAILER - Loaded)" at bounding box center [792, 74] width 1550 height 15
